Goal: Find contact information: Find contact information

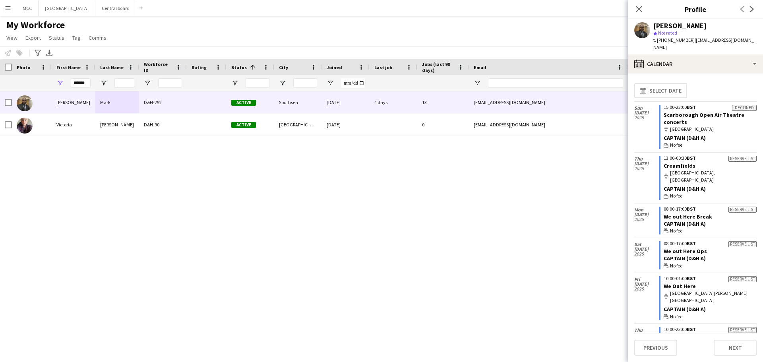
scroll to position [443, 0]
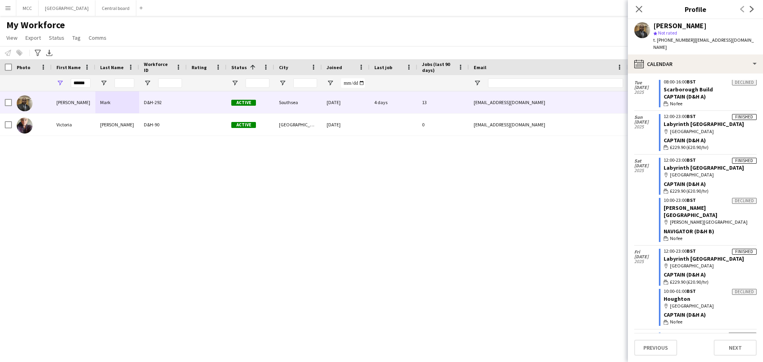
click at [458, 272] on div "Victor Mark D&H-292 Active Southsea 28-06-2025 4 days 13 info@omoluabi.uk +4475…" at bounding box center [369, 216] width 739 height 251
click at [267, 199] on div "Victor Mark D&H-292 Active Southsea 28-06-2025 4 days 13 info@omoluabi.uk +4475…" at bounding box center [369, 216] width 739 height 251
click at [123, 7] on button "Central board Close" at bounding box center [115, 7] width 41 height 15
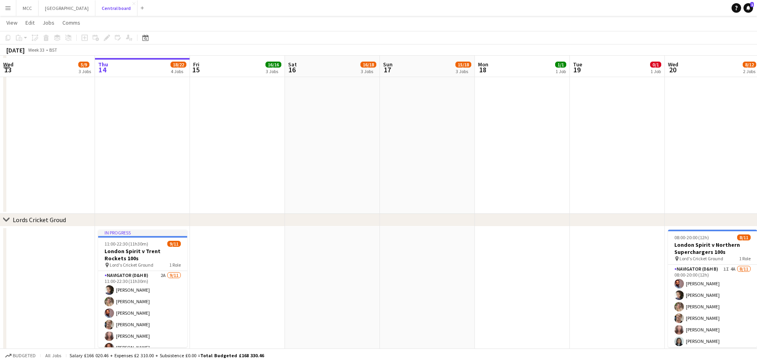
scroll to position [483, 0]
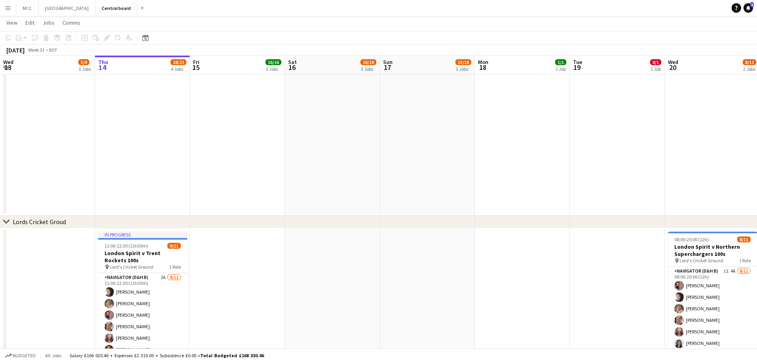
click at [10, 6] on app-icon "Menu" at bounding box center [8, 8] width 6 height 6
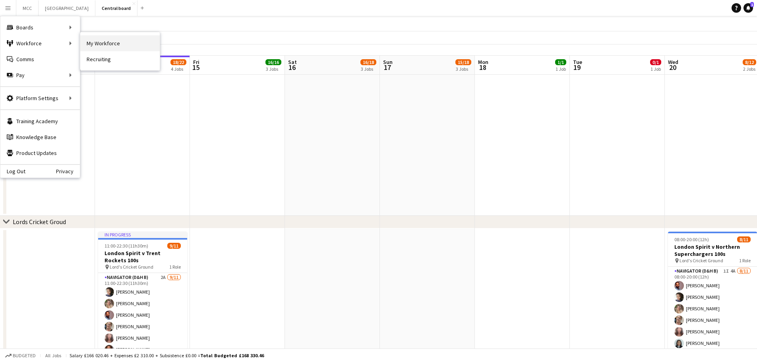
click at [94, 41] on link "My Workforce" at bounding box center [119, 43] width 79 height 16
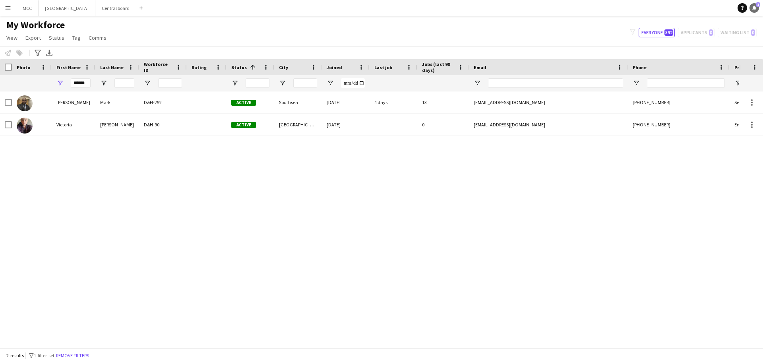
click at [753, 5] on link "Notifications 1" at bounding box center [754, 8] width 10 height 10
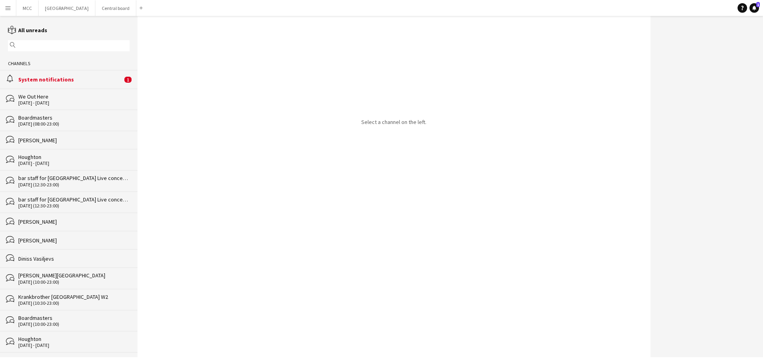
click at [95, 77] on div "System notifications" at bounding box center [70, 79] width 104 height 7
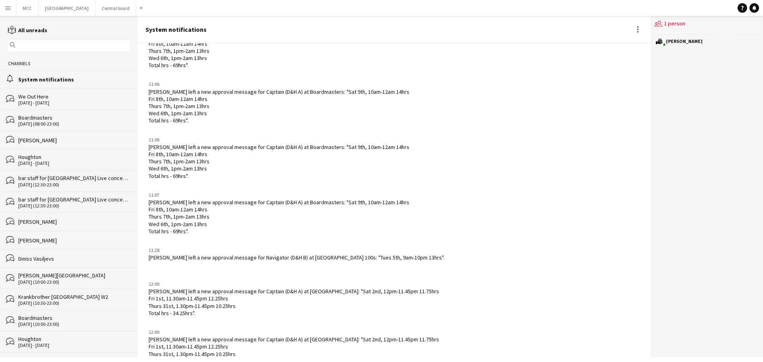
scroll to position [1851, 0]
click at [8, 7] on app-icon "Menu" at bounding box center [8, 8] width 6 height 6
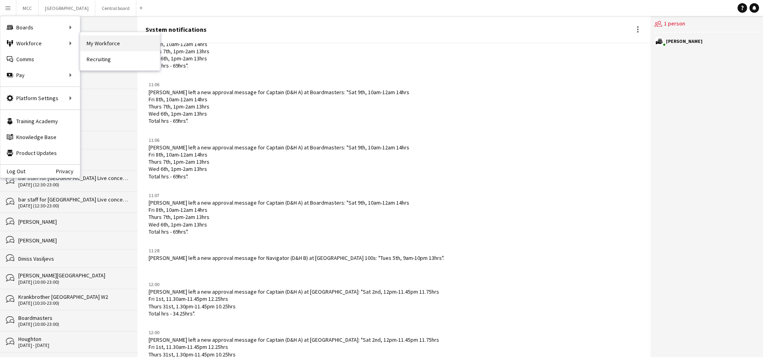
click at [101, 43] on link "My Workforce" at bounding box center [119, 43] width 79 height 16
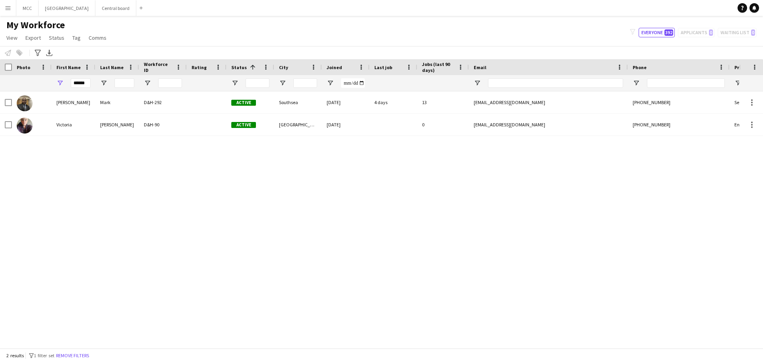
drag, startPoint x: 91, startPoint y: 82, endPoint x: 79, endPoint y: 82, distance: 12.3
click at [79, 82] on div "******" at bounding box center [74, 83] width 44 height 16
click at [79, 82] on input "******" at bounding box center [81, 83] width 20 height 10
drag, startPoint x: 87, startPoint y: 82, endPoint x: 64, endPoint y: 83, distance: 22.7
click at [64, 83] on div "******" at bounding box center [74, 83] width 44 height 16
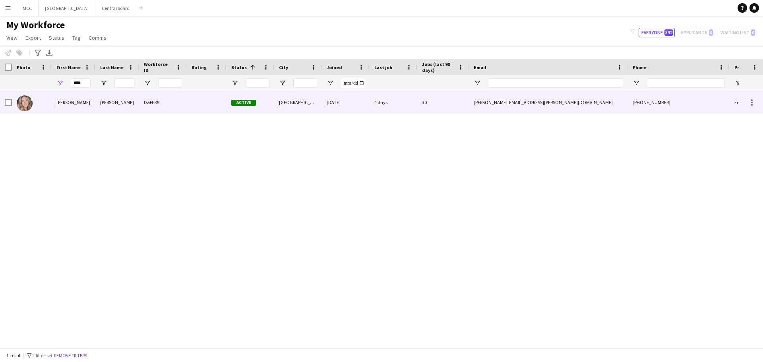
click at [122, 99] on div "[PERSON_NAME]" at bounding box center [117, 102] width 44 height 22
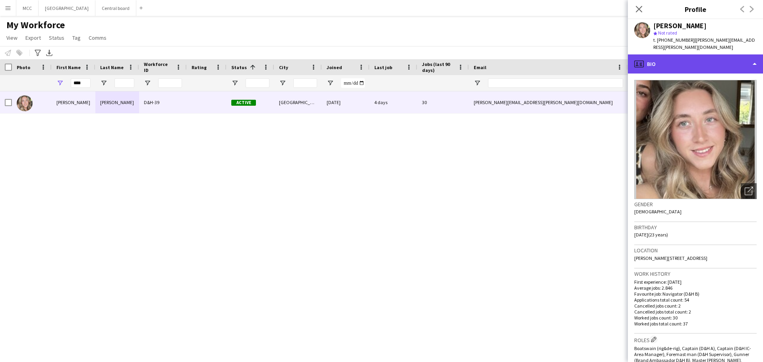
click at [751, 57] on div "profile Bio" at bounding box center [695, 63] width 135 height 19
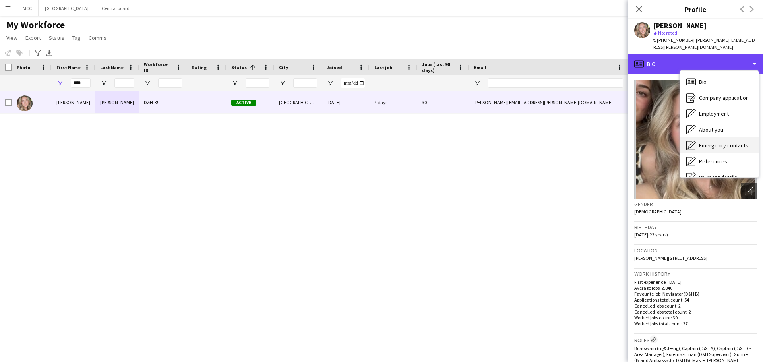
scroll to position [91, 0]
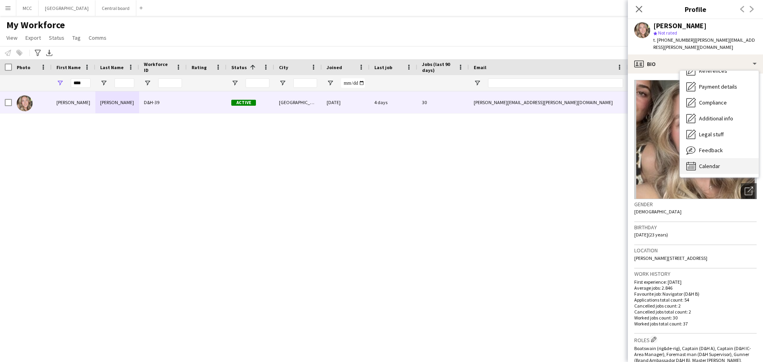
click at [725, 159] on div "Calendar Calendar" at bounding box center [719, 166] width 79 height 16
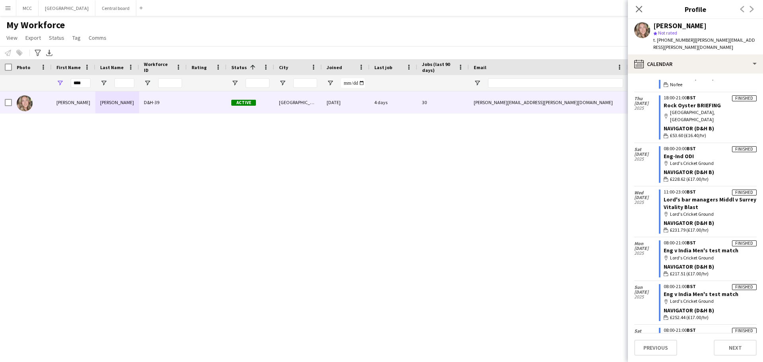
scroll to position [627, 0]
drag, startPoint x: 701, startPoint y: 236, endPoint x: 669, endPoint y: 239, distance: 31.9
click at [701, 291] on link "Eng v India Men's test match" at bounding box center [701, 294] width 75 height 7
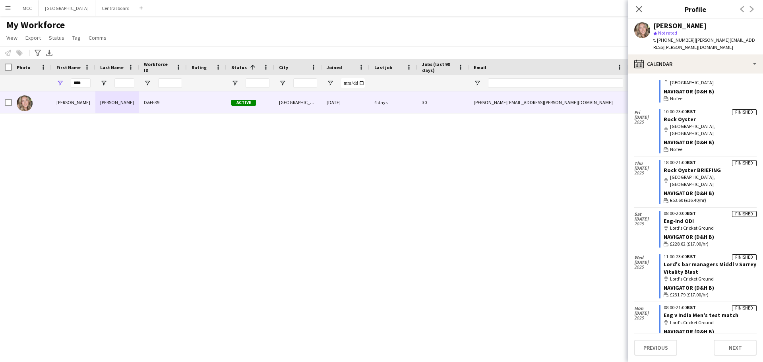
scroll to position [562, 0]
click at [618, 252] on div "Lucy Weedon D&H-39 Active Wadebridge 03-04-2024 4 days 30 lucy.weedon@hotmail.c…" at bounding box center [369, 216] width 739 height 251
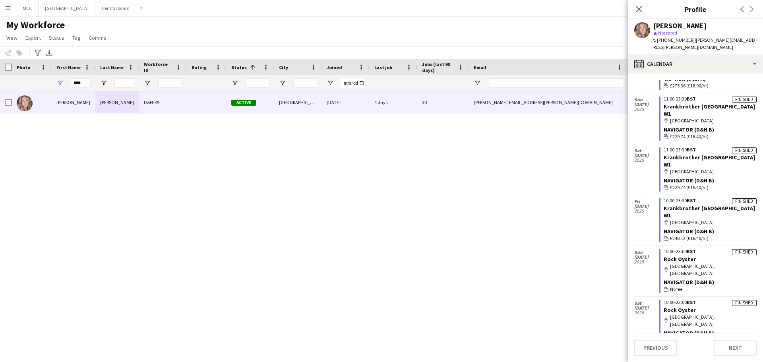
click at [706, 249] on div "10:00-23:00 BST" at bounding box center [710, 251] width 93 height 5
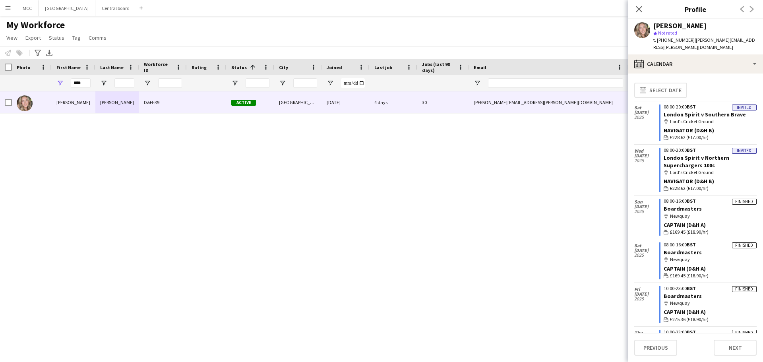
scroll to position [0, 0]
click at [85, 84] on input "****" at bounding box center [81, 83] width 20 height 10
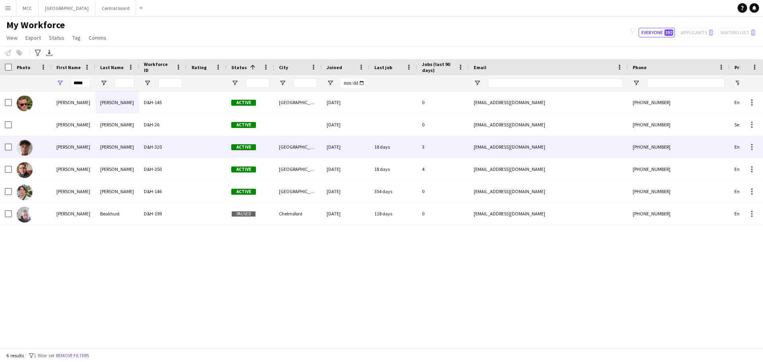
click at [182, 145] on div "D&H-320" at bounding box center [163, 147] width 48 height 22
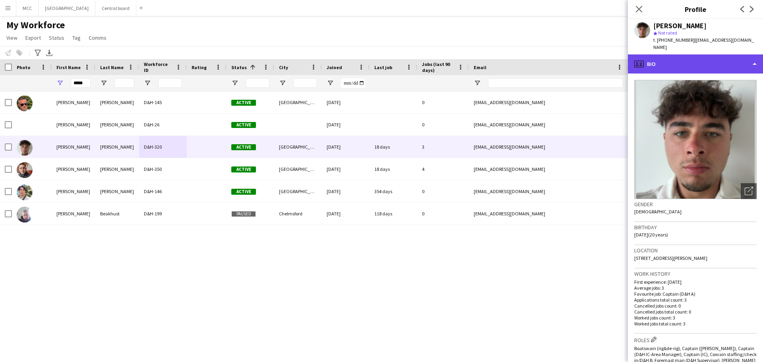
click at [749, 59] on div "profile Bio" at bounding box center [695, 63] width 135 height 19
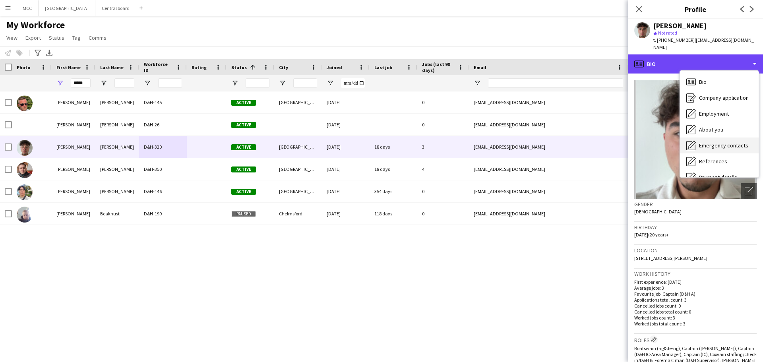
scroll to position [91, 0]
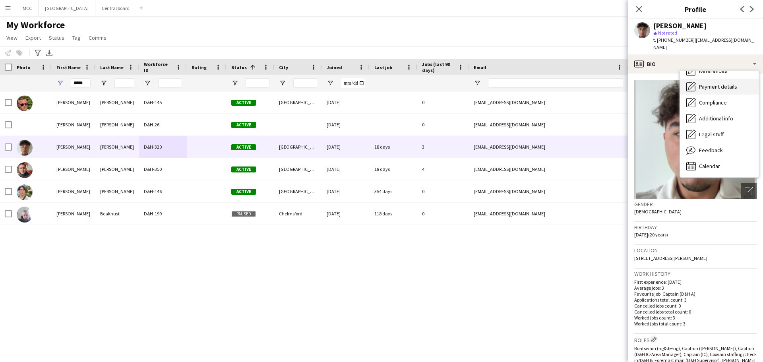
click at [724, 83] on span "Payment details" at bounding box center [718, 86] width 38 height 7
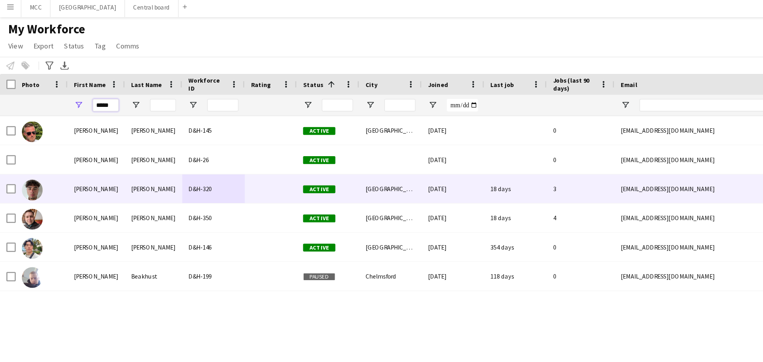
click at [79, 87] on input "*****" at bounding box center [81, 83] width 20 height 10
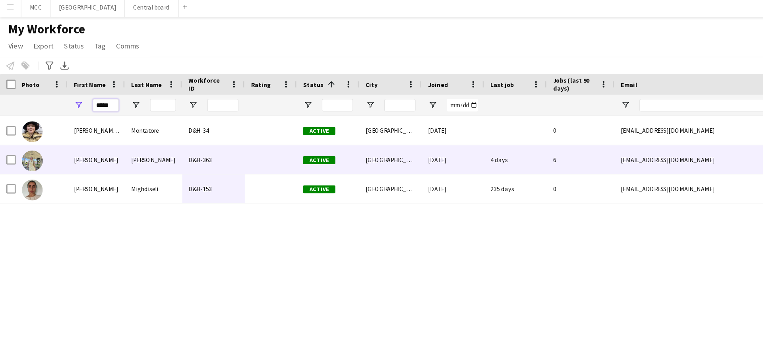
type input "*****"
click at [145, 123] on div "D&H-363" at bounding box center [163, 125] width 48 height 22
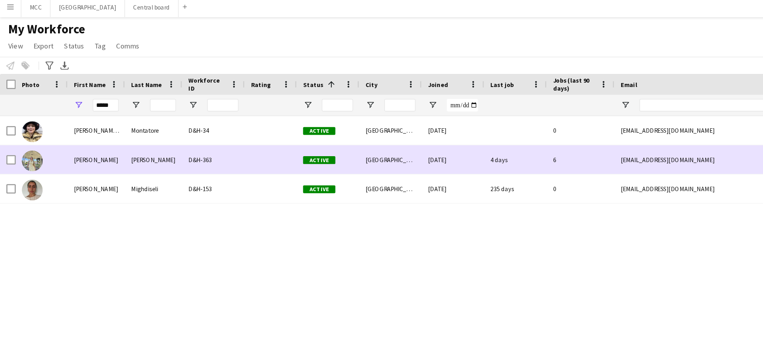
click at [493, 128] on div "mariahgfreitas0@gmail.com" at bounding box center [548, 125] width 159 height 22
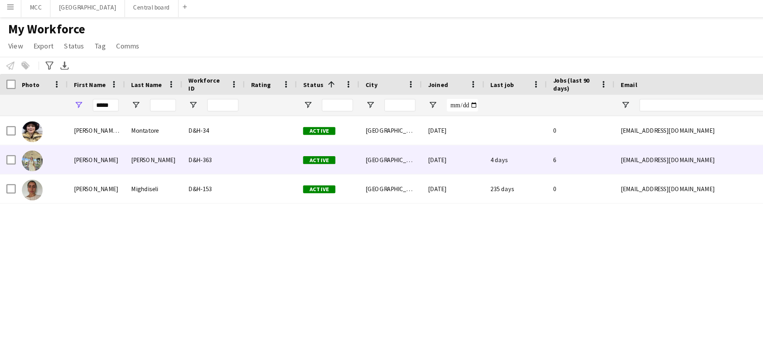
click at [493, 128] on div "mariahgfreitas0@gmail.com" at bounding box center [548, 125] width 159 height 22
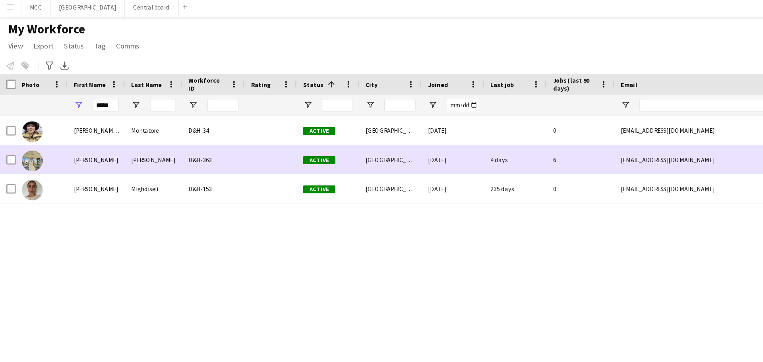
scroll to position [0, 122]
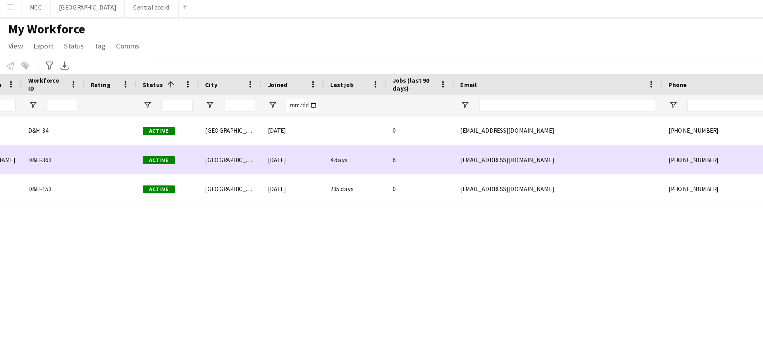
click at [312, 122] on div "6" at bounding box center [321, 125] width 52 height 22
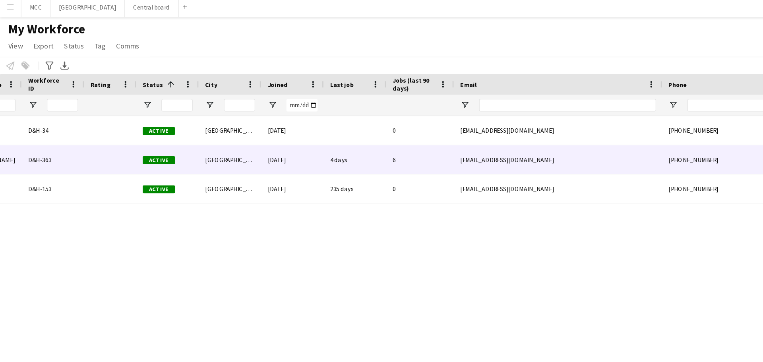
click at [312, 122] on div "6" at bounding box center [321, 125] width 52 height 22
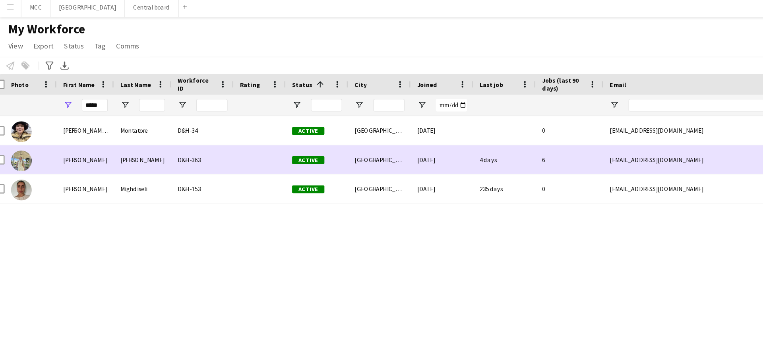
scroll to position [0, 0]
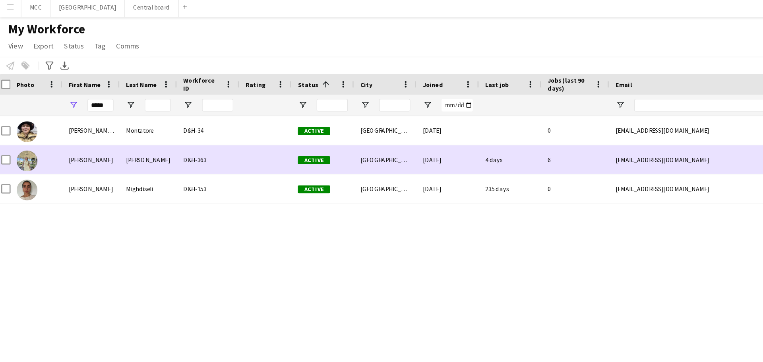
click at [174, 132] on div "D&H-363" at bounding box center [159, 125] width 48 height 22
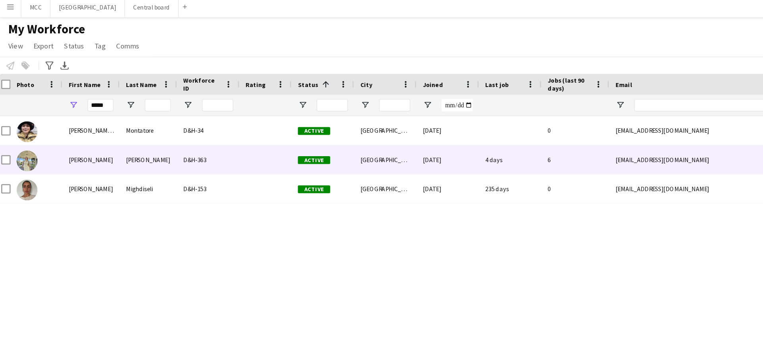
click at [141, 123] on div "D&H-363" at bounding box center [159, 125] width 48 height 22
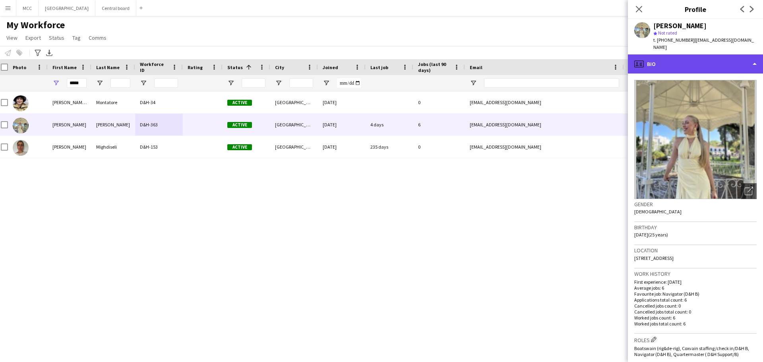
click at [755, 64] on div "profile Bio" at bounding box center [695, 63] width 135 height 19
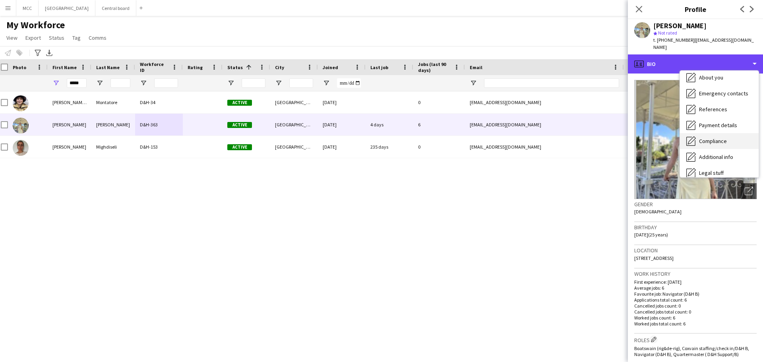
scroll to position [91, 0]
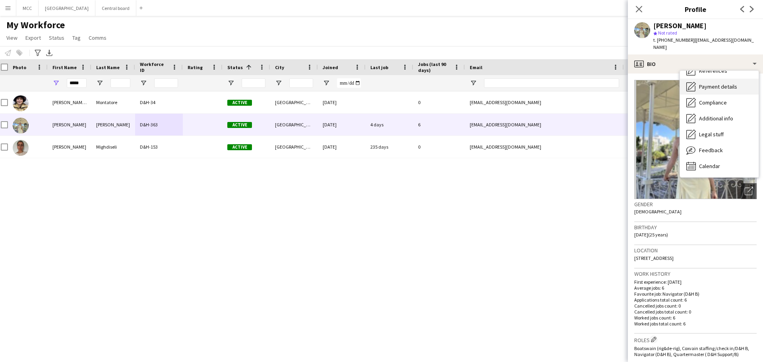
click at [728, 79] on div "Payment details Payment details" at bounding box center [719, 87] width 79 height 16
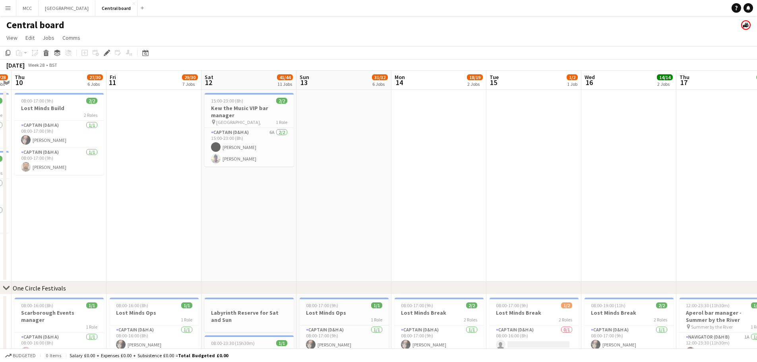
click at [6, 10] on app-icon "Menu" at bounding box center [8, 8] width 6 height 6
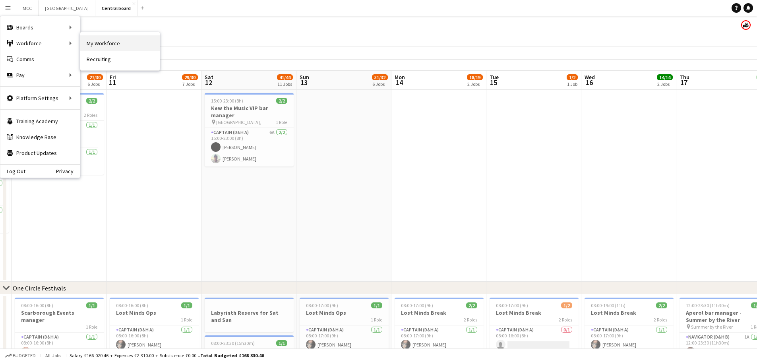
click at [104, 40] on link "My Workforce" at bounding box center [119, 43] width 79 height 16
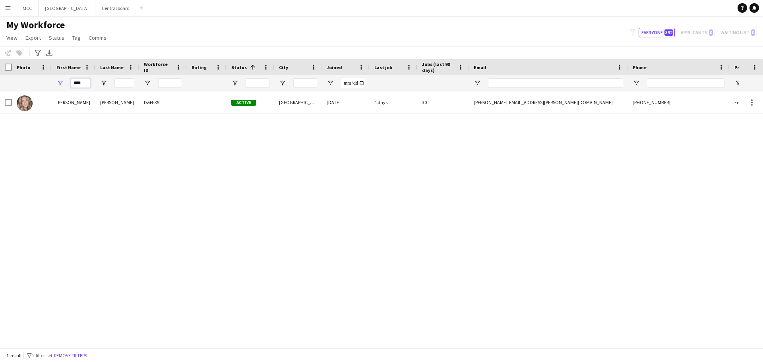
click at [86, 83] on input "****" at bounding box center [81, 83] width 20 height 10
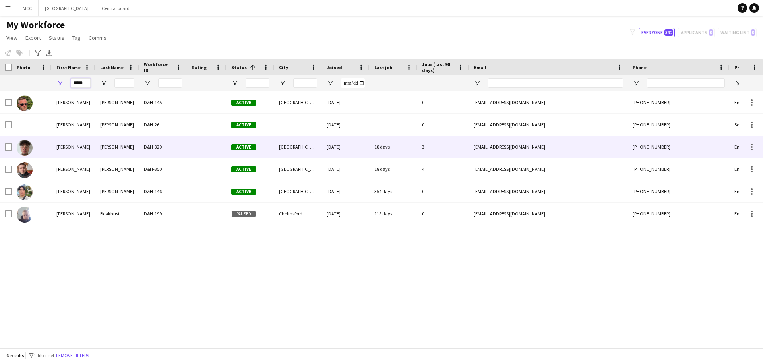
type input "*****"
click at [132, 149] on div "[PERSON_NAME]" at bounding box center [117, 147] width 44 height 22
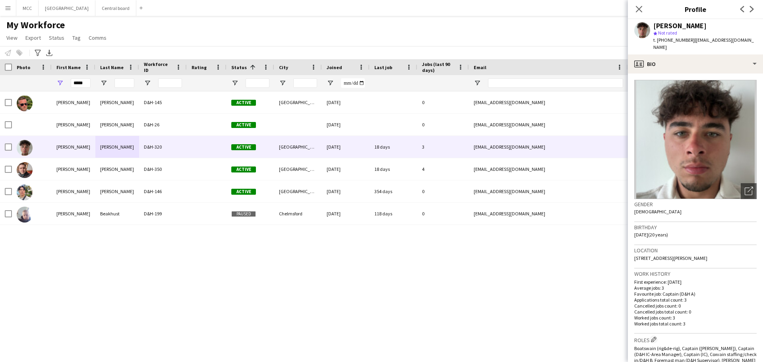
click at [736, 40] on span "| [EMAIL_ADDRESS][DOMAIN_NAME]" at bounding box center [703, 43] width 101 height 13
drag, startPoint x: 744, startPoint y: 40, endPoint x: 691, endPoint y: 45, distance: 52.7
click at [691, 45] on div "[PERSON_NAME] star Not rated t. [PHONE_NUMBER] | [EMAIL_ADDRESS][DOMAIN_NAME]" at bounding box center [695, 36] width 135 height 35
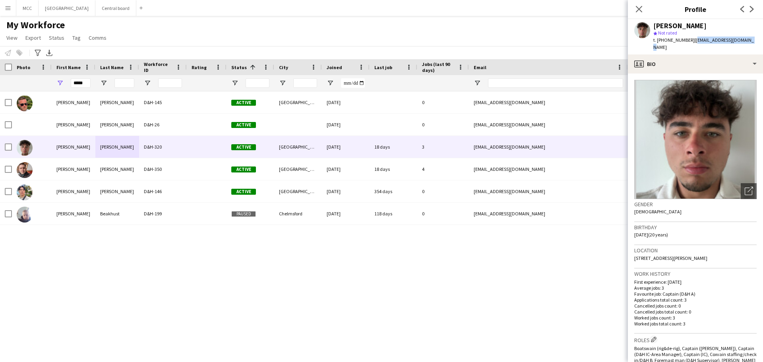
copy span "[EMAIL_ADDRESS][DOMAIN_NAME]"
